Goal: Task Accomplishment & Management: Manage account settings

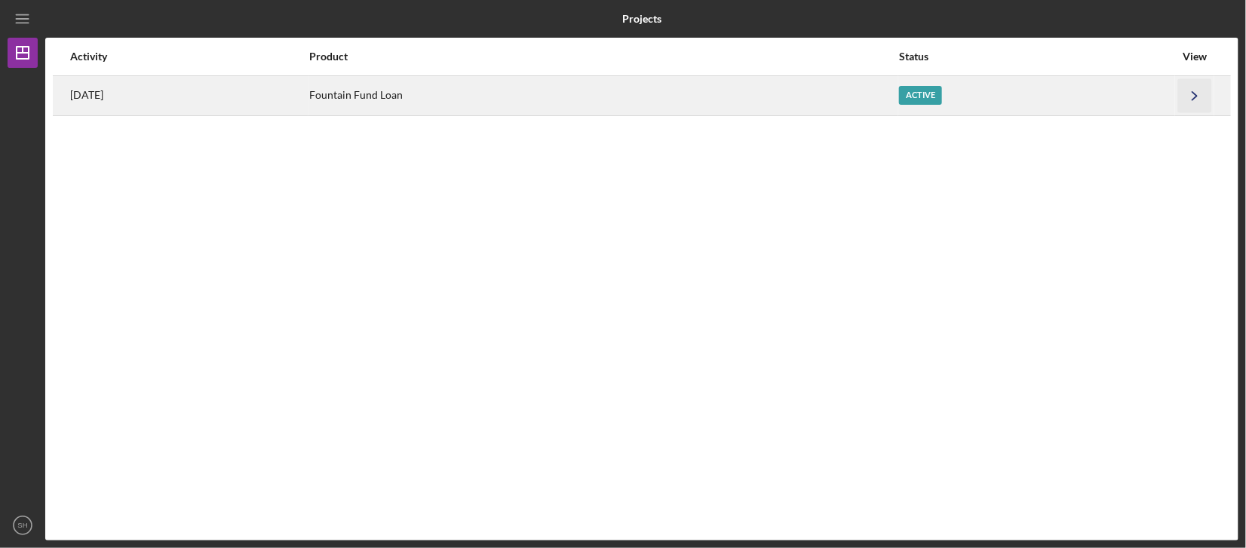
click at [1197, 96] on polyline "button" at bounding box center [1194, 95] width 5 height 8
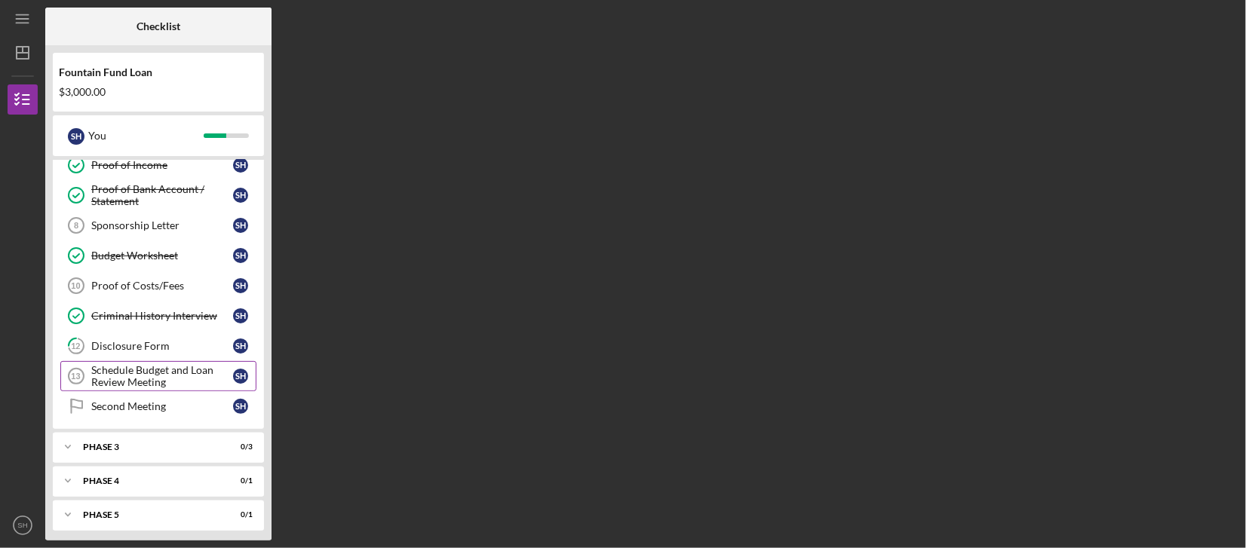
scroll to position [106, 0]
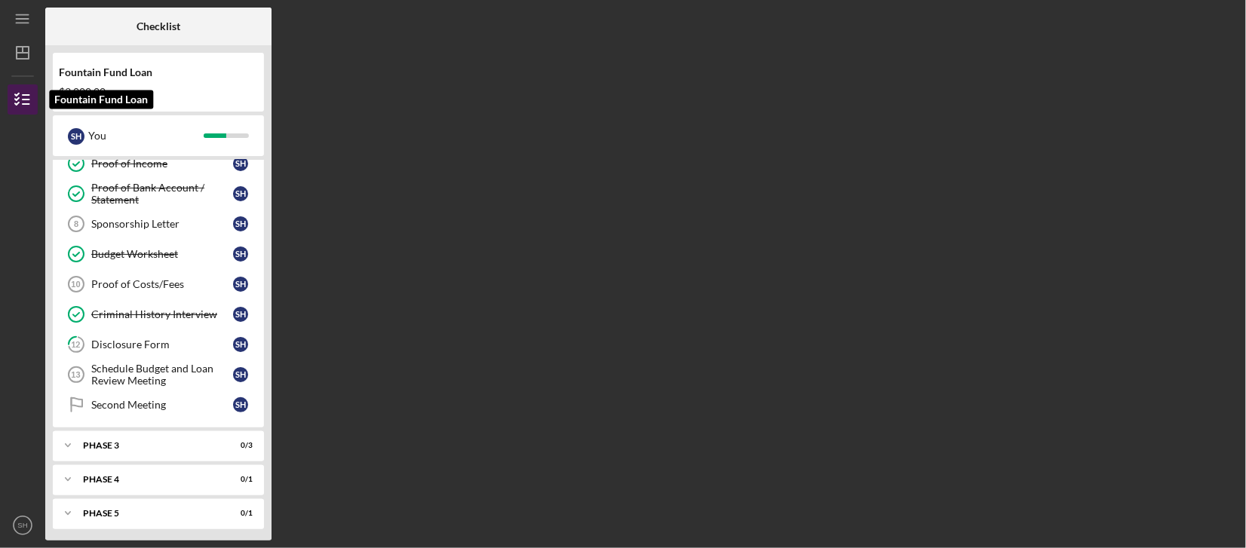
click at [28, 104] on line "button" at bounding box center [26, 104] width 7 height 0
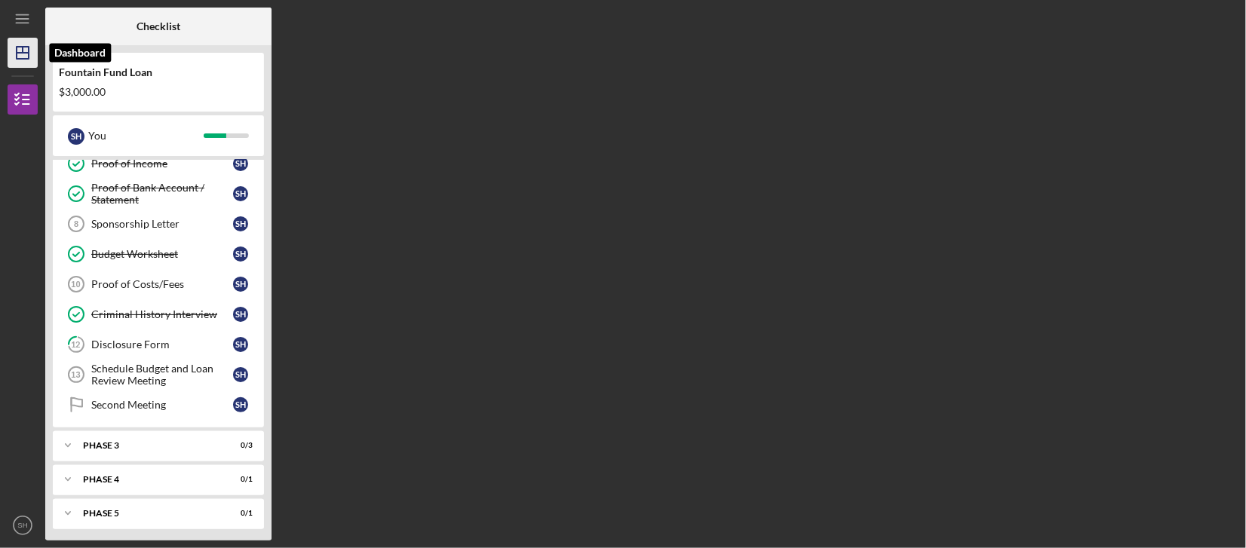
click at [23, 54] on icon "Icon/Dashboard" at bounding box center [23, 53] width 38 height 38
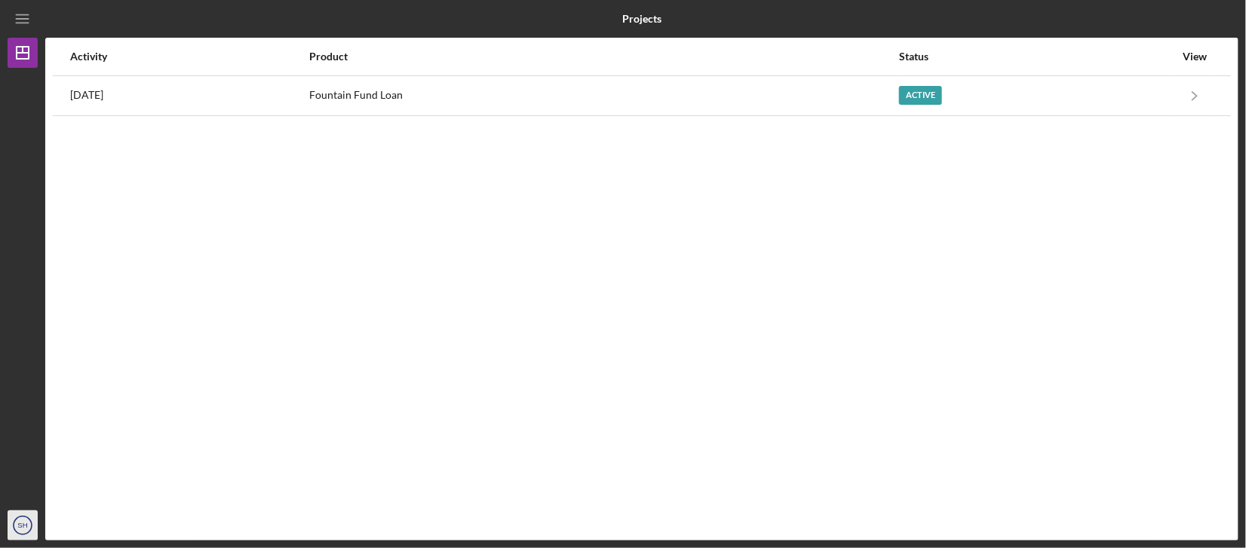
click at [27, 527] on text "SH" at bounding box center [22, 526] width 10 height 8
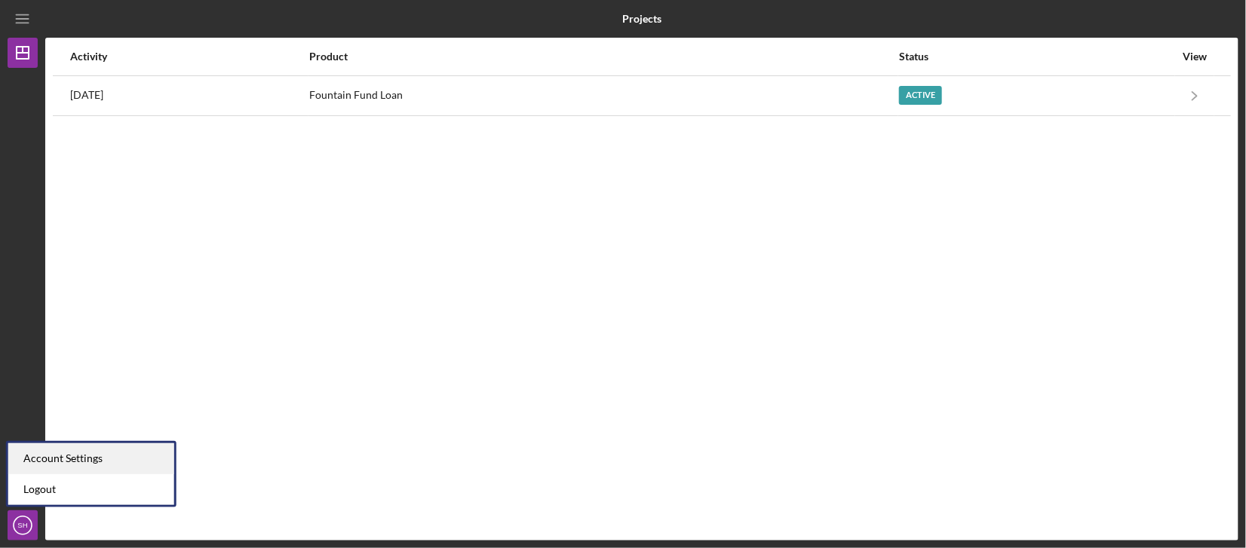
click at [57, 455] on div "Account Settings" at bounding box center [91, 458] width 166 height 31
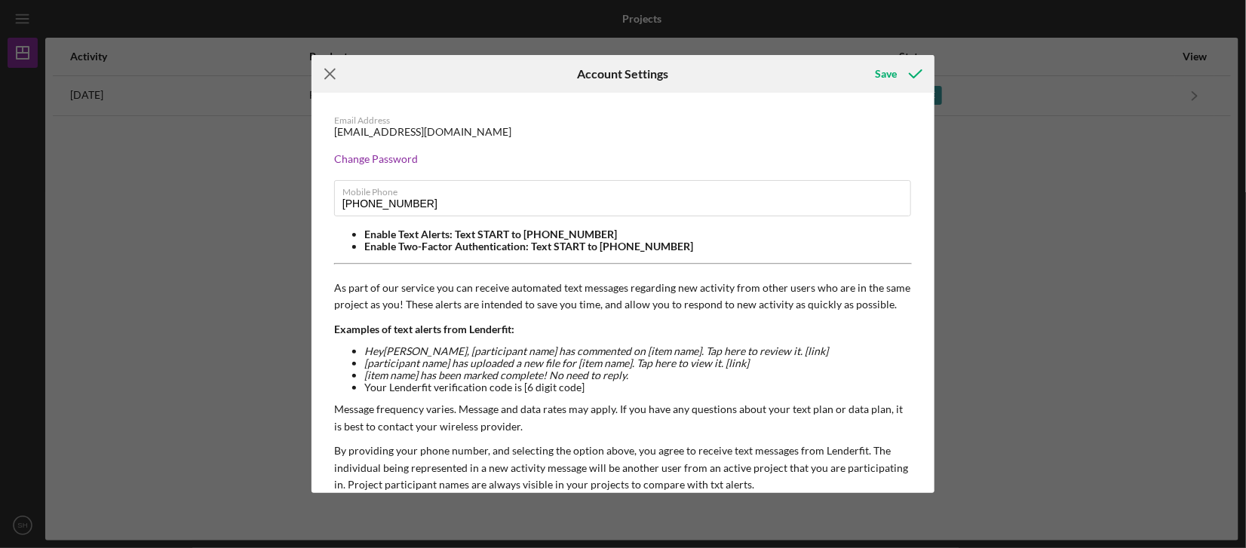
click at [334, 77] on line at bounding box center [330, 74] width 10 height 10
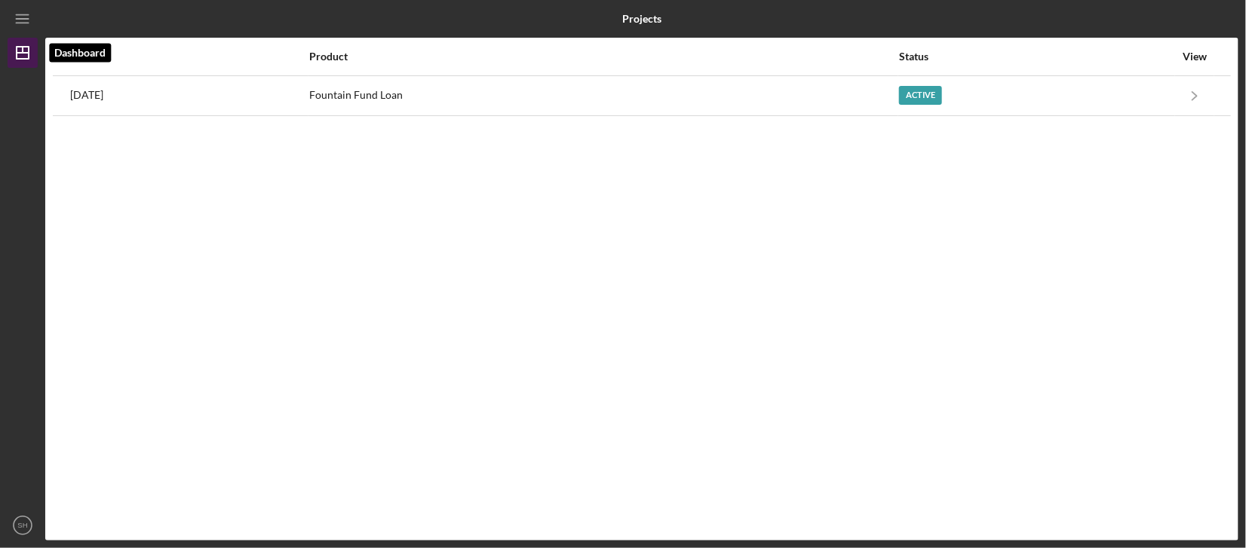
click at [27, 54] on icon "Icon/Dashboard" at bounding box center [23, 53] width 38 height 38
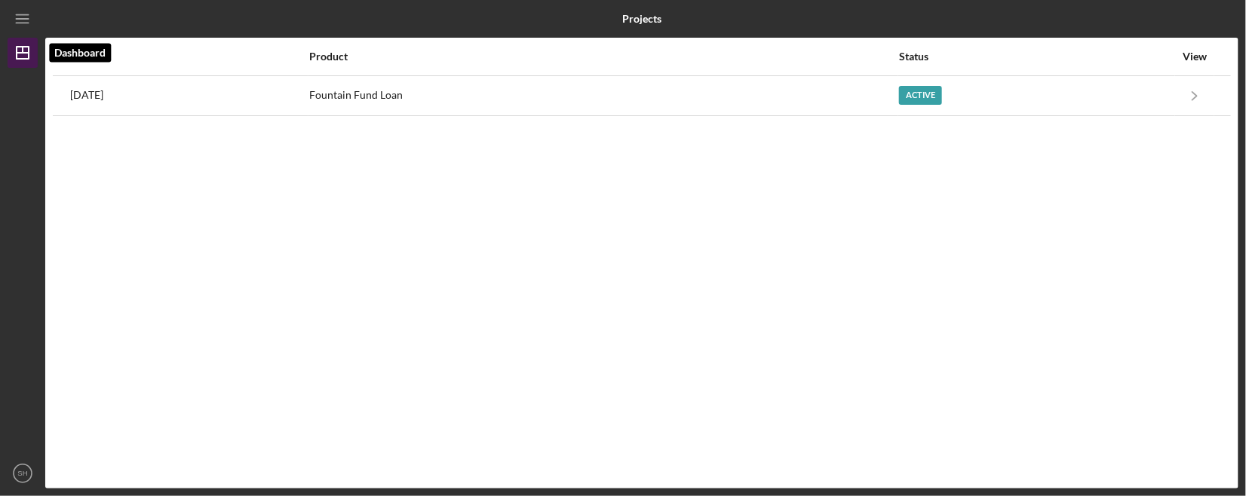
click at [18, 57] on icon "Icon/Dashboard" at bounding box center [23, 53] width 38 height 38
click at [23, 56] on icon "Icon/Dashboard" at bounding box center [23, 53] width 38 height 38
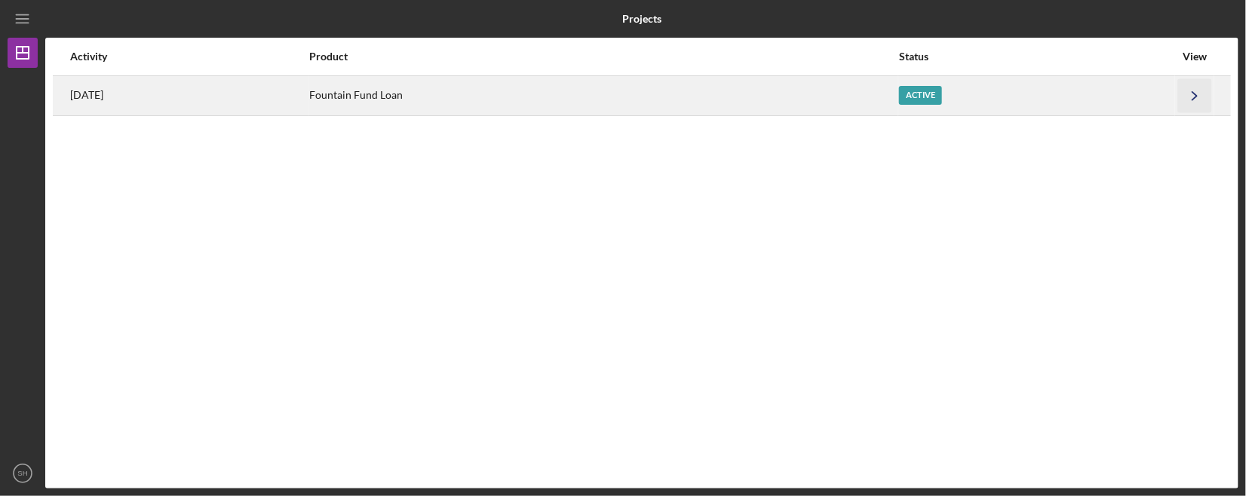
click at [1204, 103] on icon "Icon/Navigate" at bounding box center [1195, 95] width 34 height 34
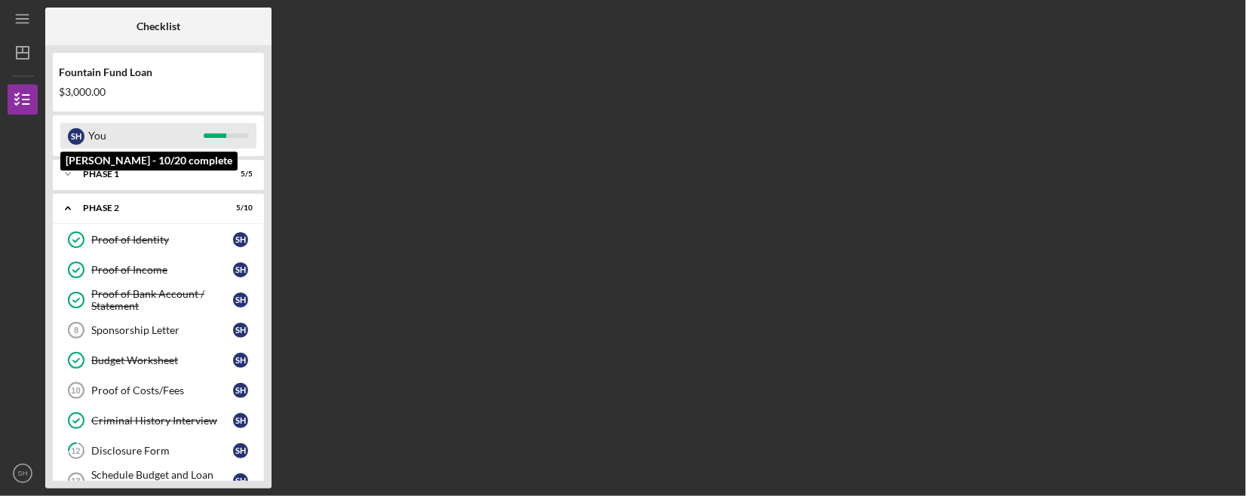
click at [115, 146] on div "You" at bounding box center [145, 136] width 115 height 26
click at [204, 140] on div "S H You" at bounding box center [158, 136] width 196 height 26
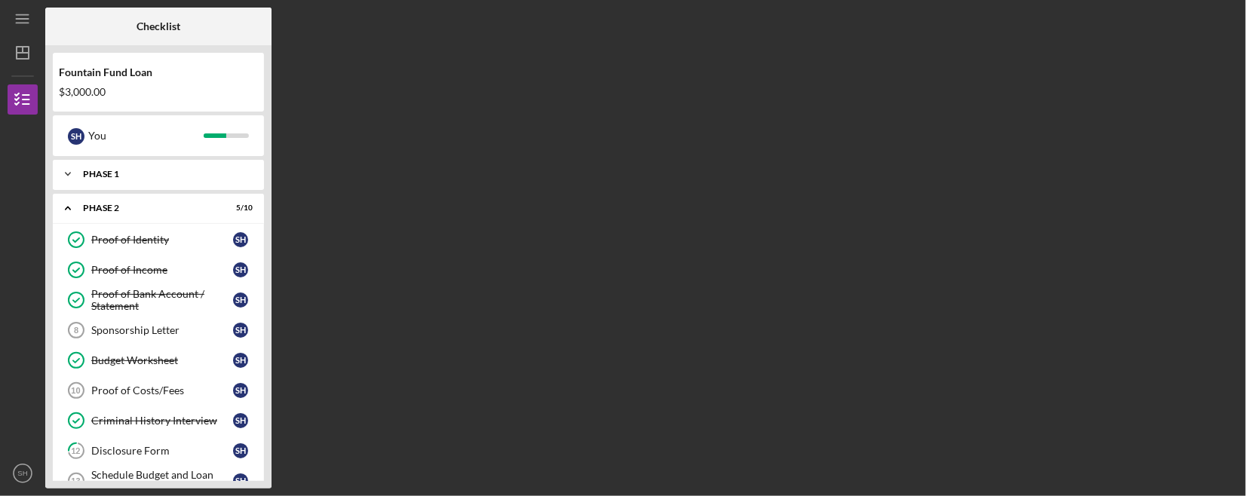
click at [68, 170] on icon "Icon/Expander" at bounding box center [68, 174] width 30 height 30
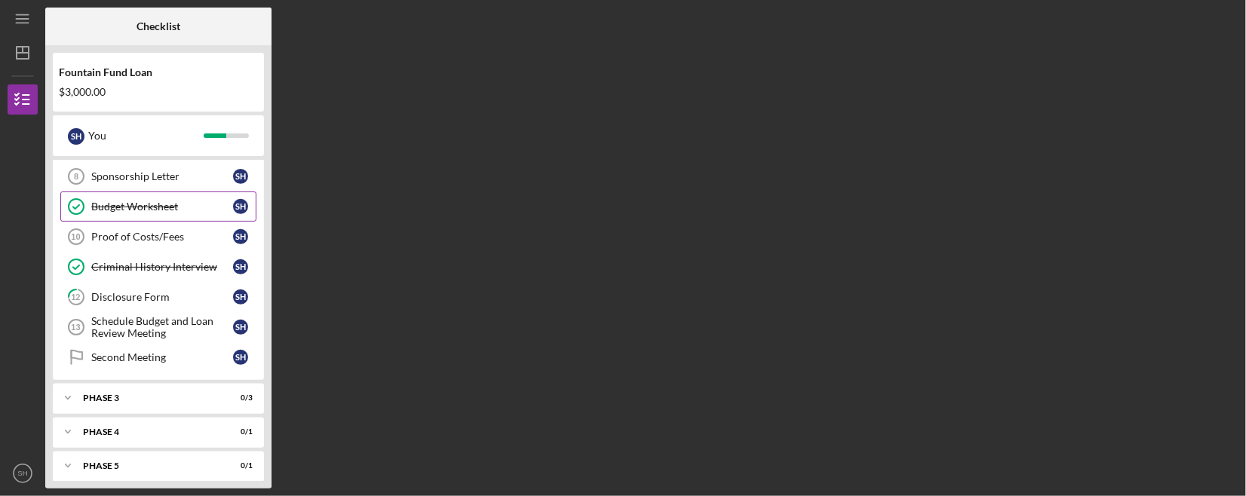
scroll to position [316, 0]
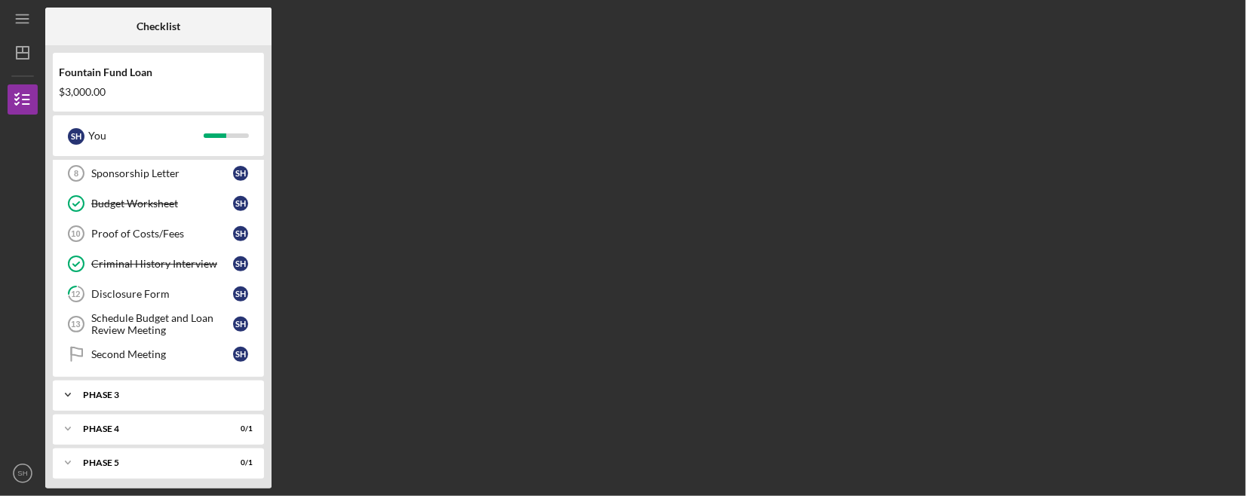
drag, startPoint x: 70, startPoint y: 391, endPoint x: 78, endPoint y: 391, distance: 8.3
click at [70, 389] on icon "Icon/Expander" at bounding box center [68, 395] width 30 height 30
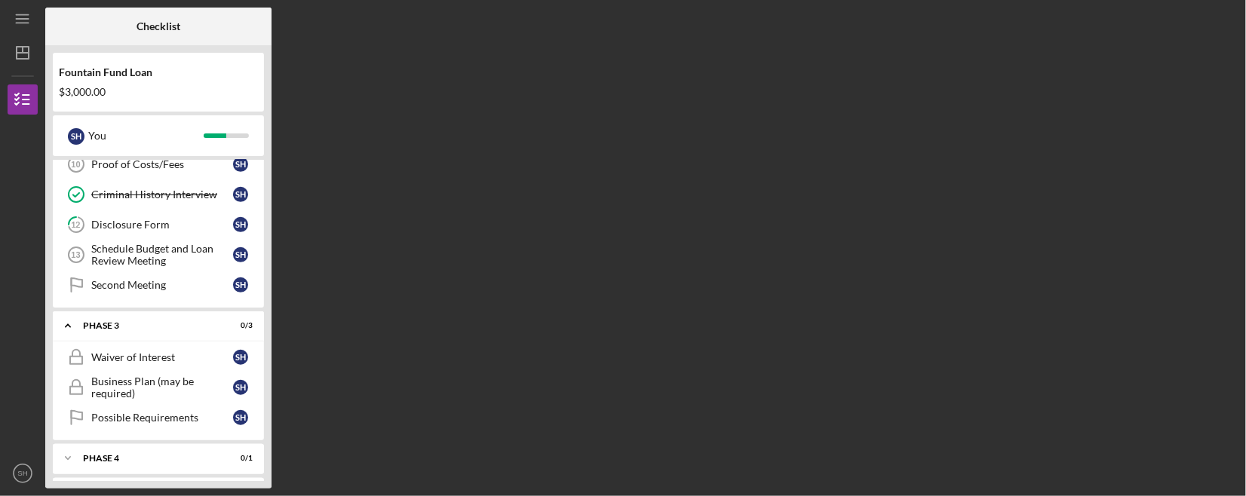
scroll to position [414, 0]
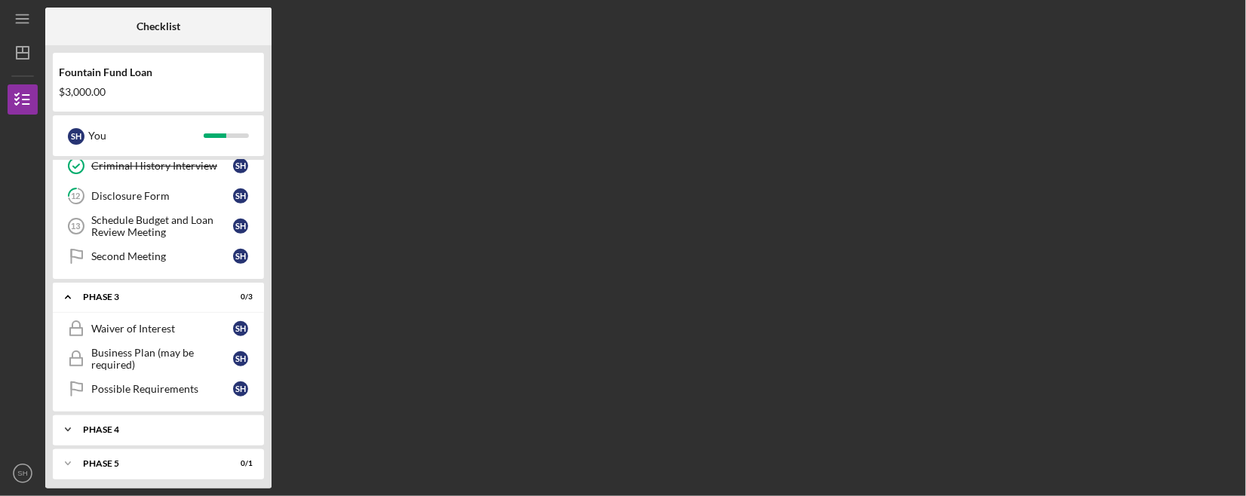
click at [67, 429] on icon "Icon/Expander" at bounding box center [68, 430] width 30 height 30
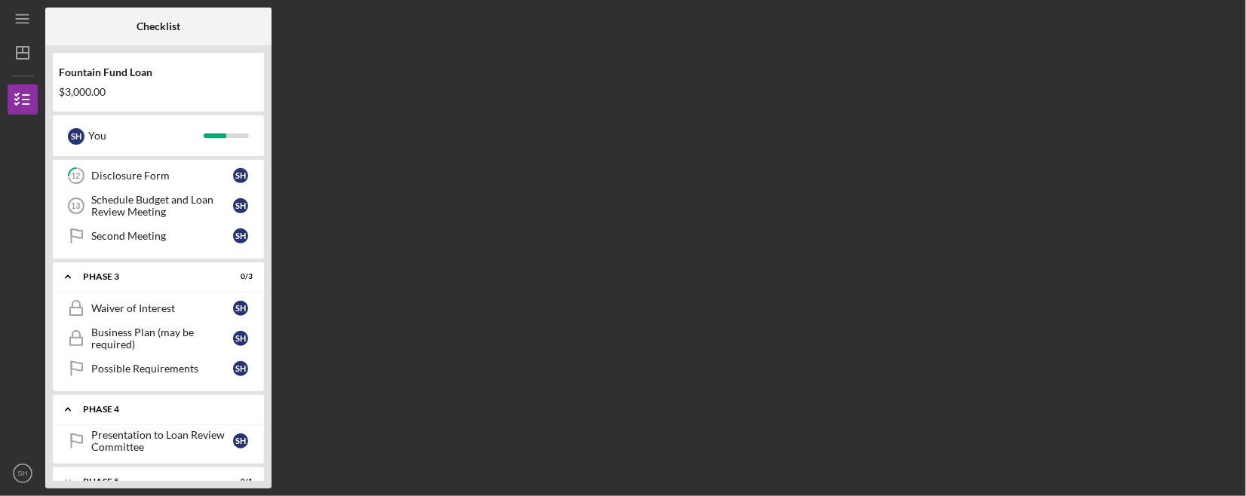
scroll to position [452, 0]
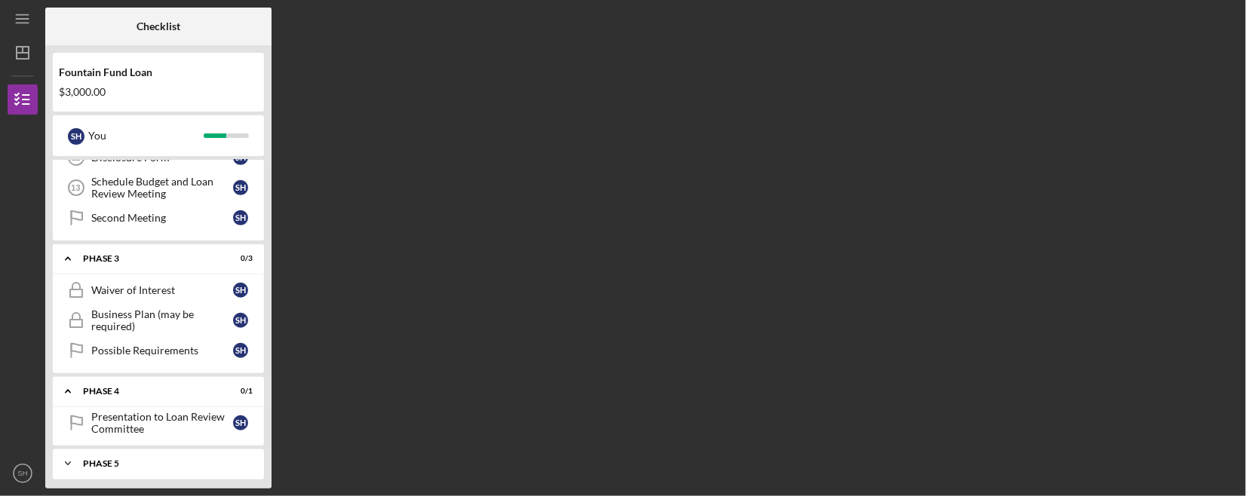
click at [71, 459] on icon "Icon/Expander" at bounding box center [68, 464] width 30 height 30
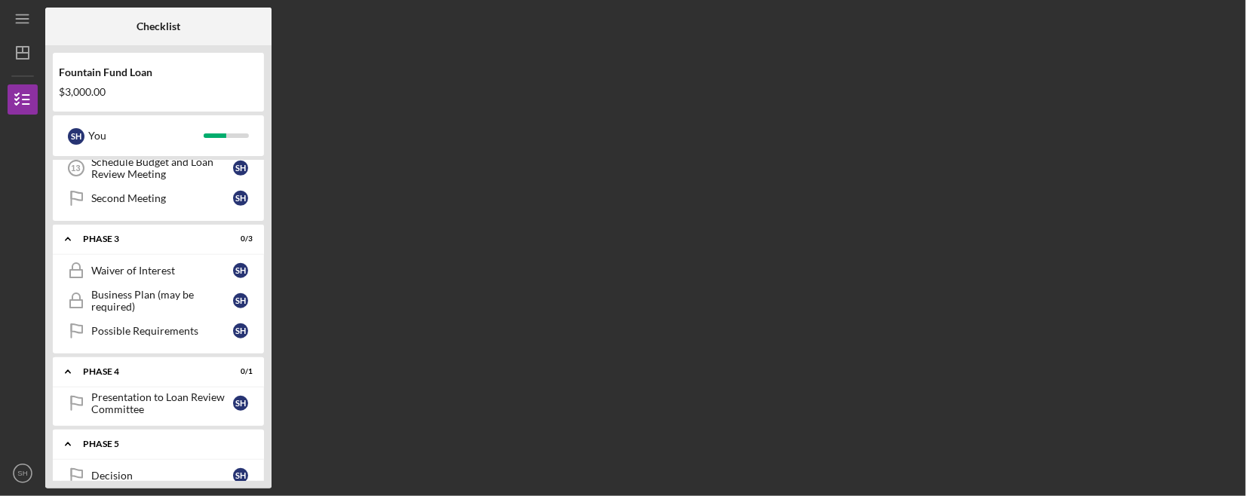
scroll to position [491, 0]
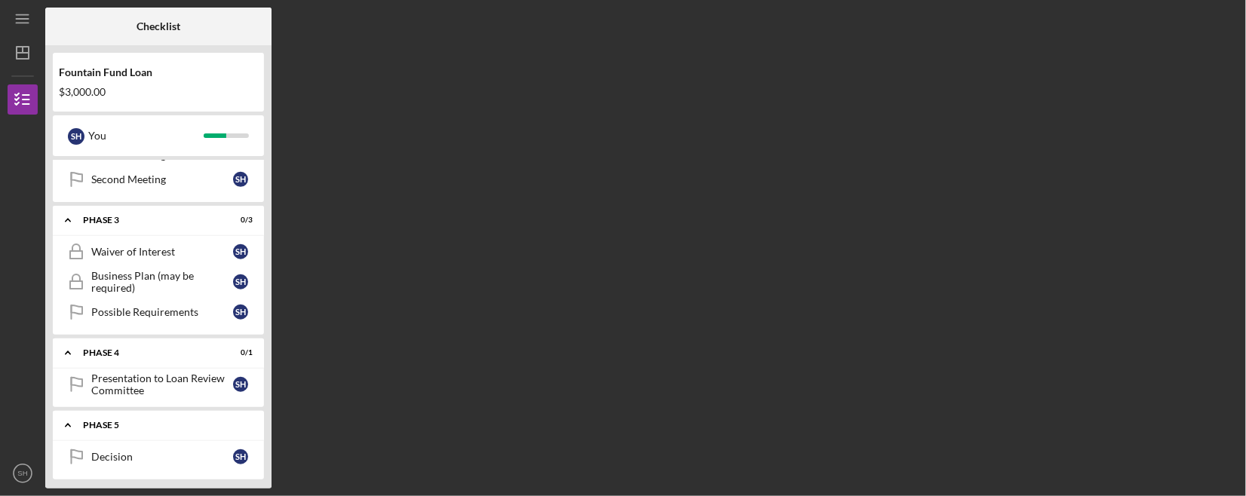
click at [63, 421] on icon "Icon/Expander" at bounding box center [68, 425] width 30 height 30
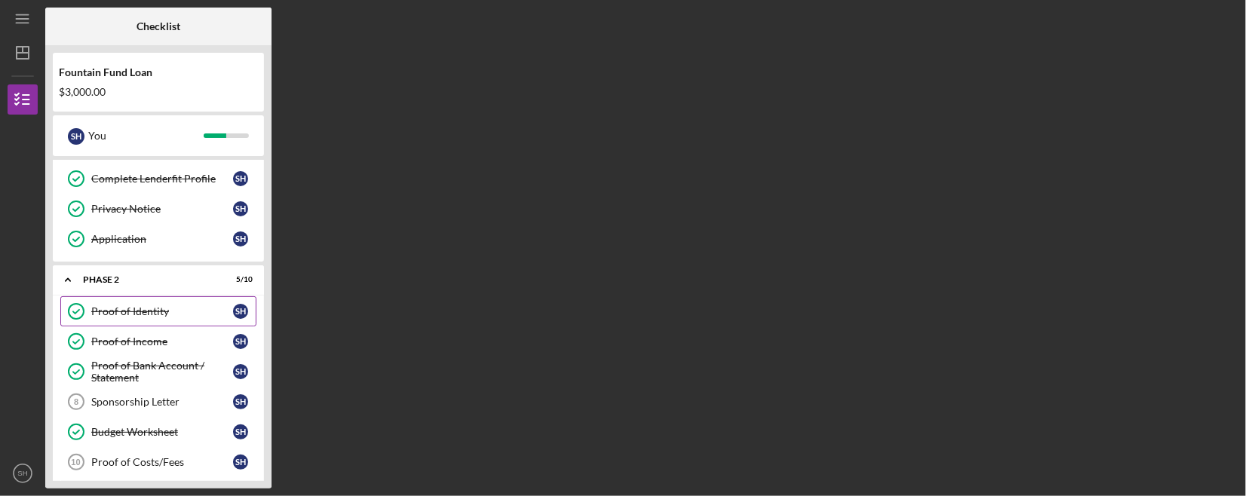
scroll to position [0, 0]
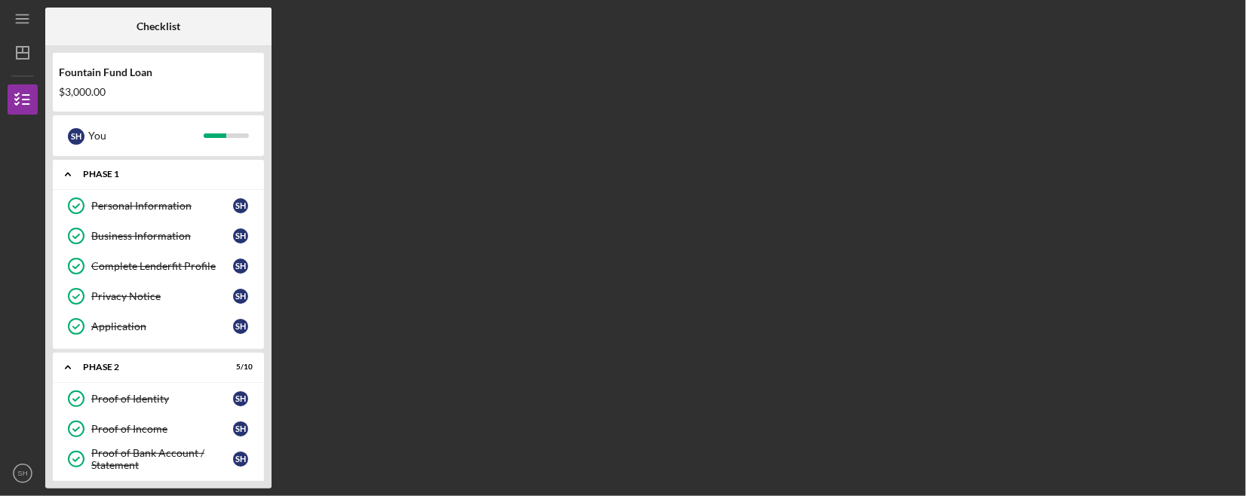
click at [67, 175] on icon "Icon/Expander" at bounding box center [68, 174] width 30 height 30
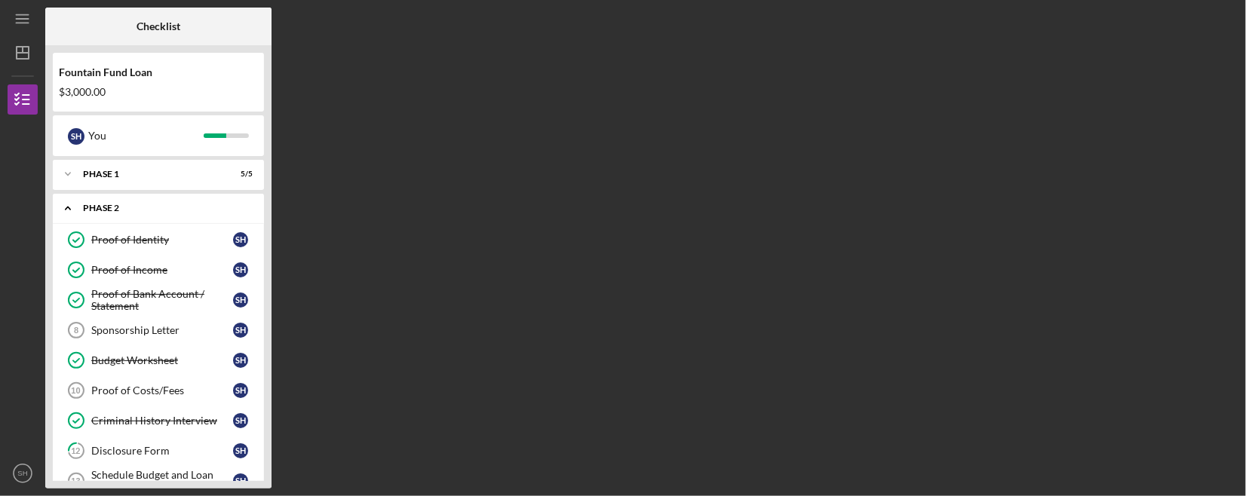
click at [69, 213] on icon "Icon/Expander" at bounding box center [68, 208] width 30 height 30
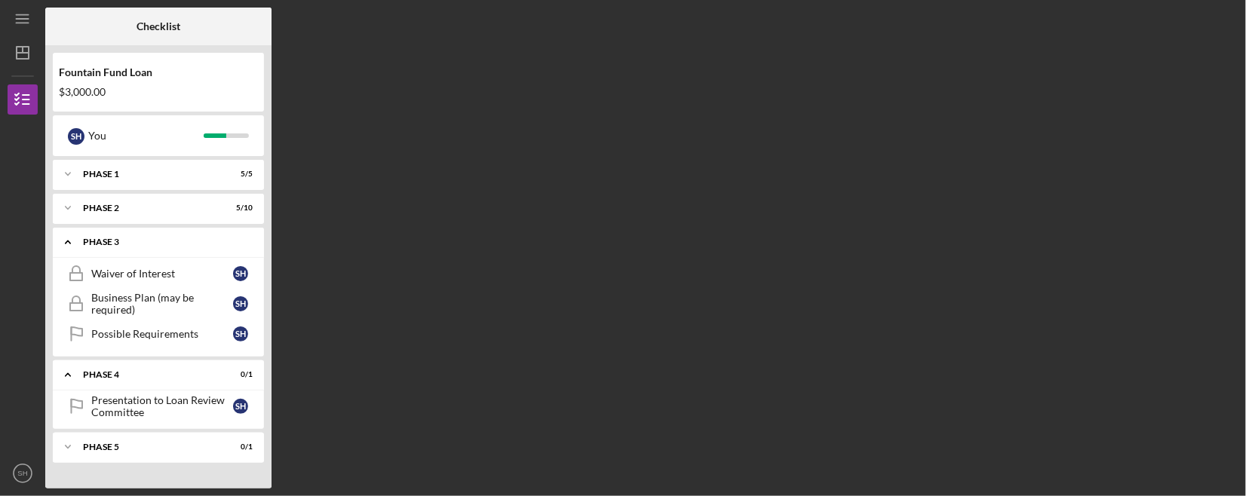
click at [70, 238] on icon "Icon/Expander" at bounding box center [68, 242] width 30 height 30
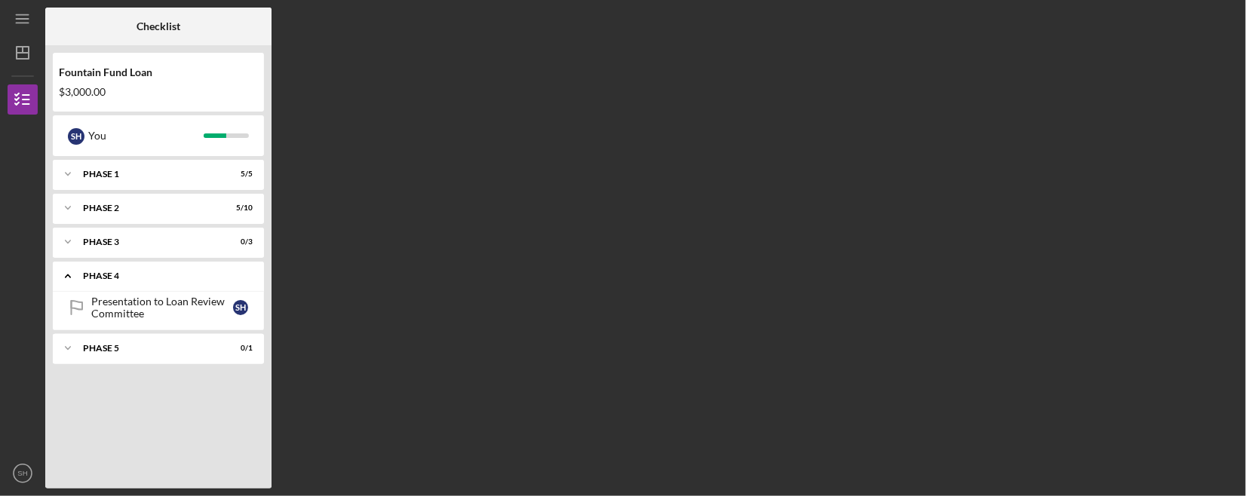
click at [69, 271] on icon "Icon/Expander" at bounding box center [68, 276] width 30 height 30
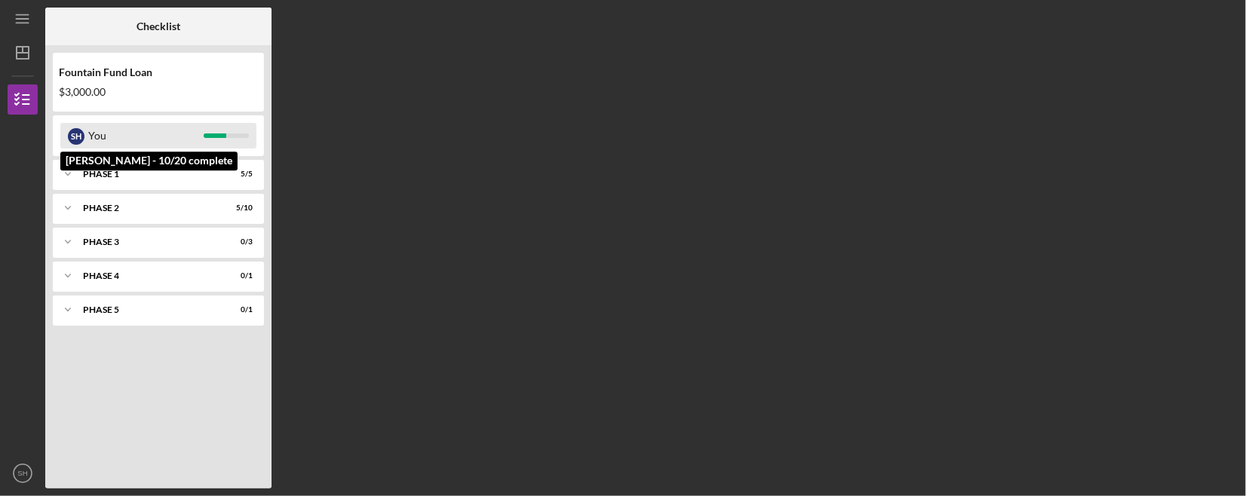
click at [240, 133] on div at bounding box center [226, 135] width 45 height 5
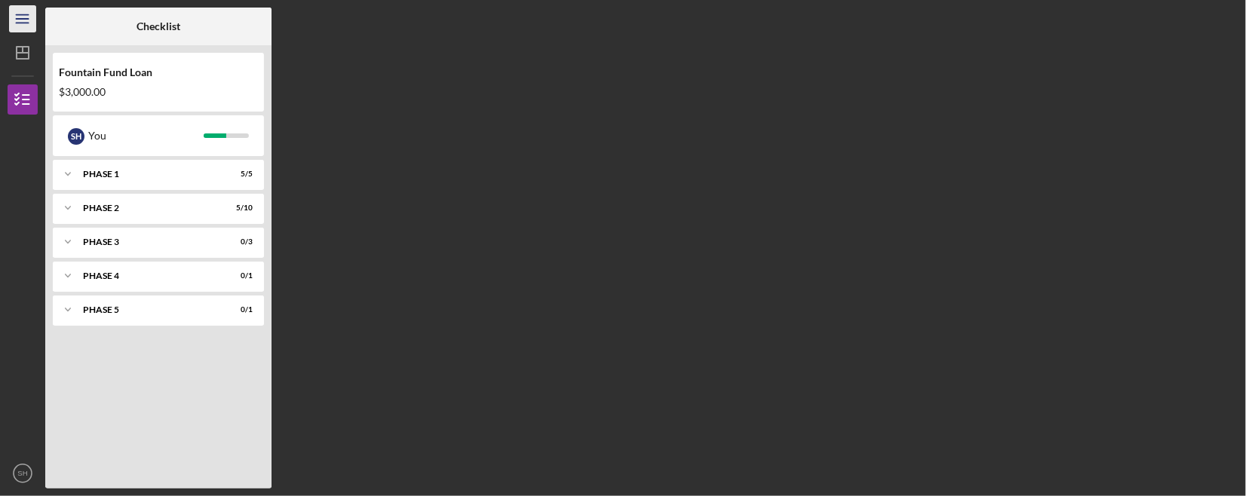
click at [18, 17] on icon "Icon/Menu" at bounding box center [23, 19] width 34 height 34
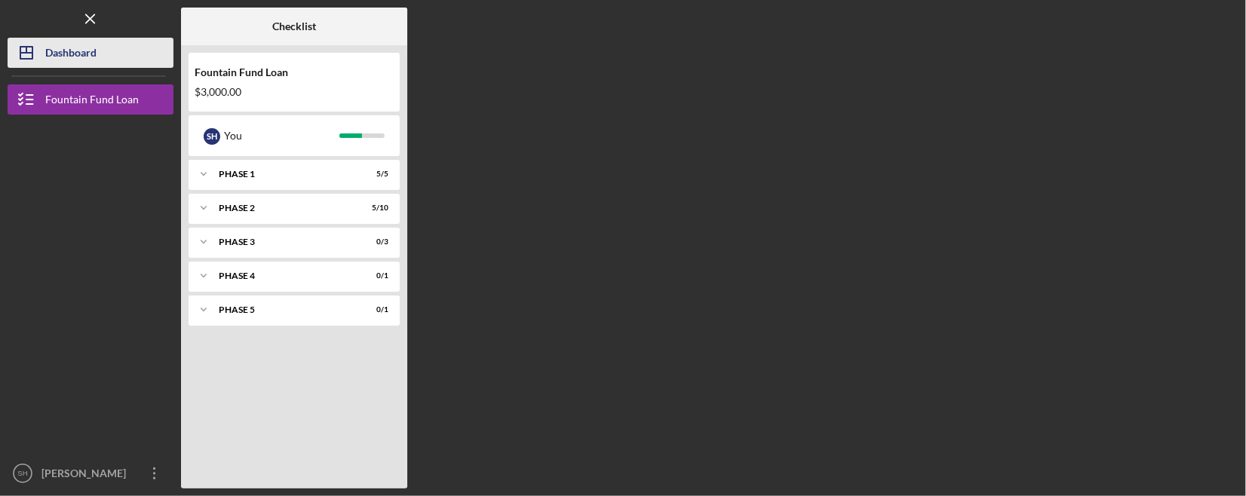
click at [57, 60] on div "Dashboard" at bounding box center [70, 55] width 51 height 34
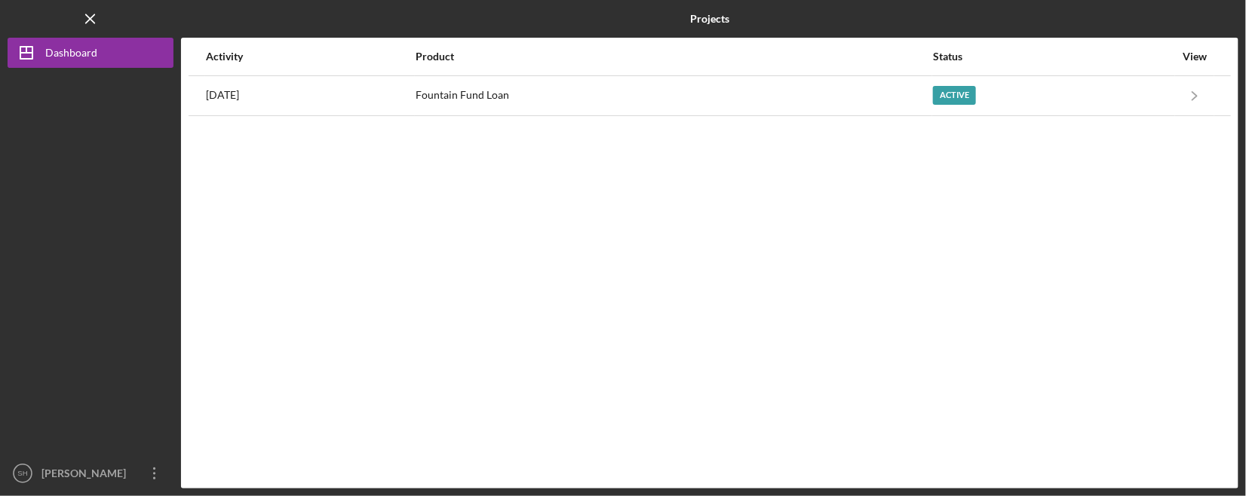
drag, startPoint x: 176, startPoint y: 251, endPoint x: 271, endPoint y: 203, distance: 106.6
click at [176, 250] on nav "Logo-Reversed Created with Sketch. Icon/Menu Close Icon/Dashboard Dashboard SH …" at bounding box center [94, 244] width 173 height 489
click at [155, 476] on icon "Icon/Overflow" at bounding box center [155, 474] width 38 height 38
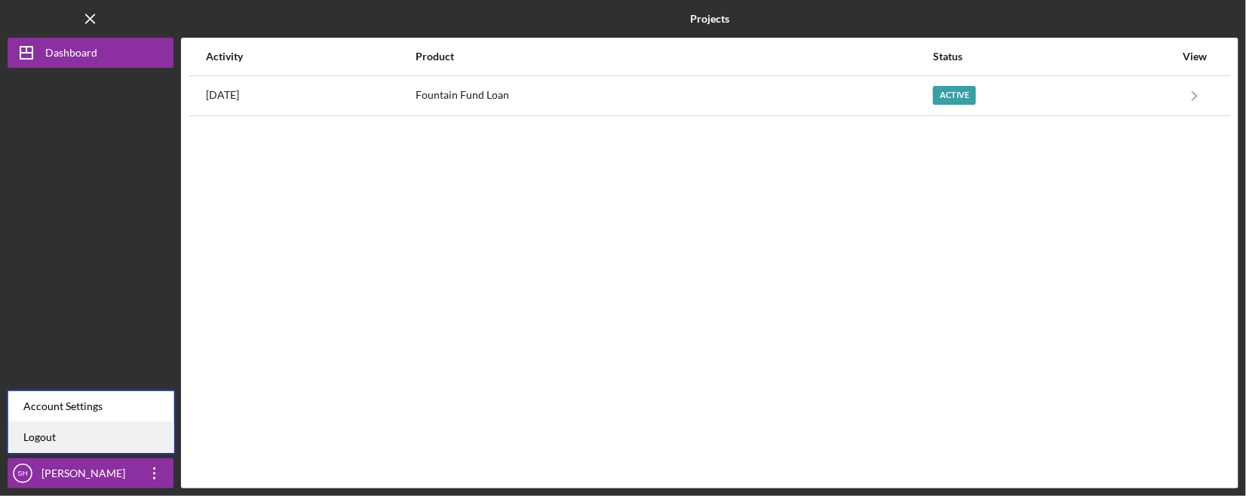
click at [45, 438] on link "Logout" at bounding box center [91, 437] width 166 height 31
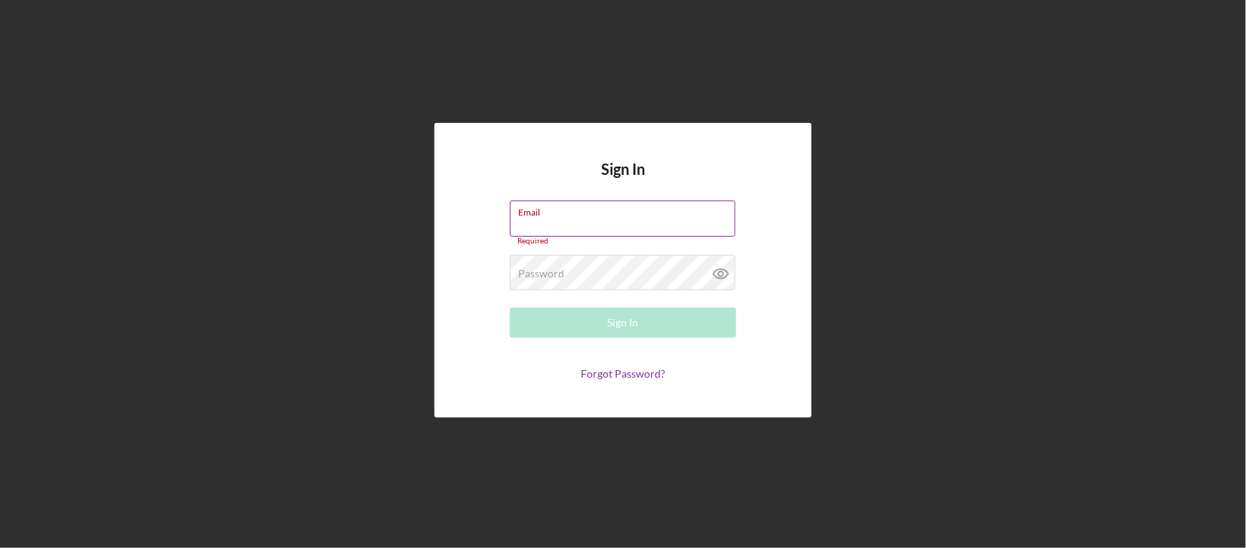
click at [566, 214] on div "Email Required" at bounding box center [623, 223] width 226 height 45
click at [595, 218] on input "Email" at bounding box center [622, 219] width 225 height 36
type input "shopkins@fountainfund.org"
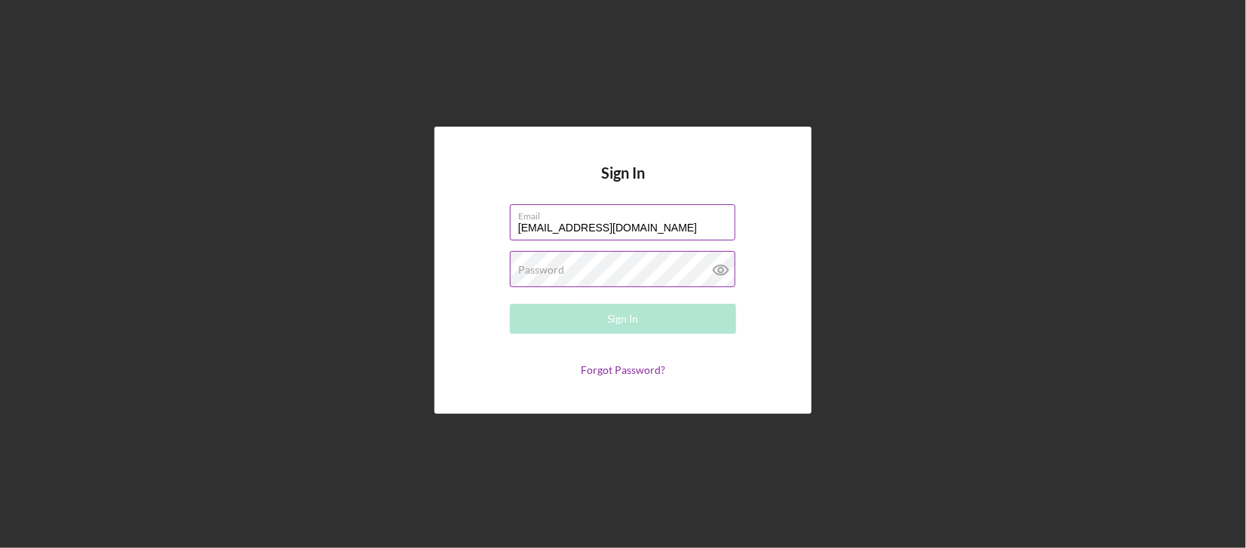
click at [547, 271] on label "Password" at bounding box center [541, 270] width 46 height 12
click at [609, 318] on div "Sign In" at bounding box center [623, 319] width 31 height 30
